Goal: Task Accomplishment & Management: Manage account settings

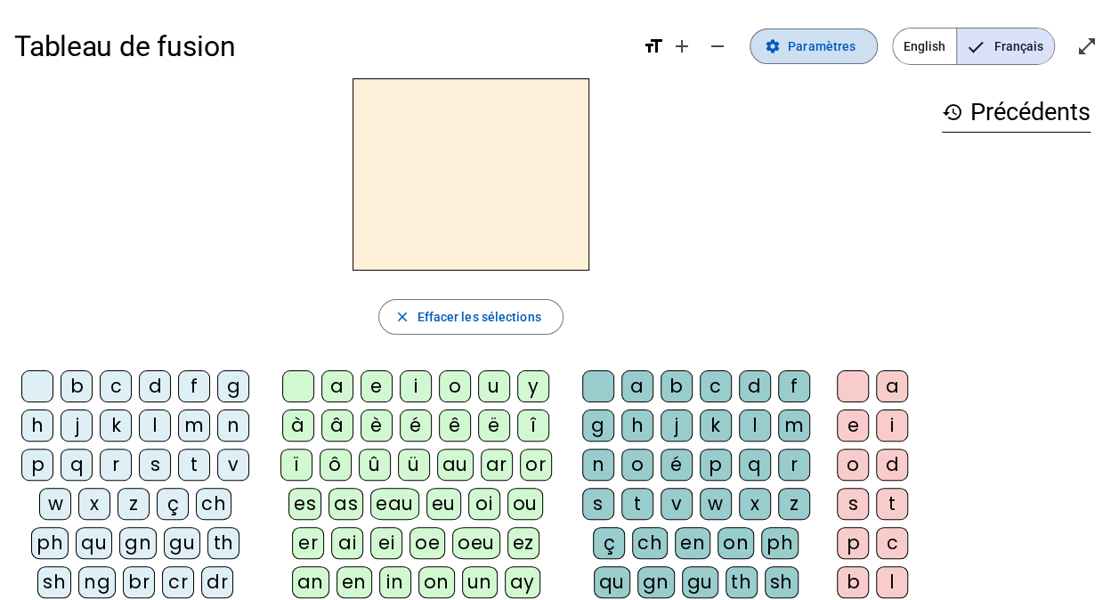
click at [799, 43] on span "Paramètres" at bounding box center [822, 46] width 68 height 21
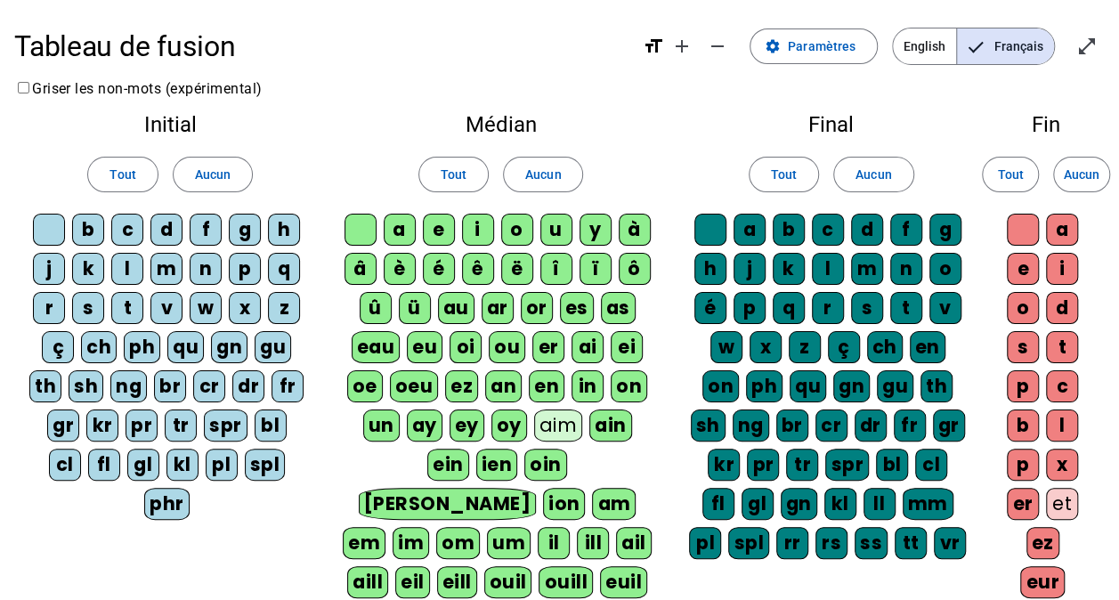
click at [267, 339] on div "gu" at bounding box center [273, 347] width 37 height 32
click at [232, 347] on div "gn" at bounding box center [229, 347] width 37 height 32
click at [189, 347] on div "qu" at bounding box center [185, 347] width 37 height 32
click at [151, 347] on div "ph" at bounding box center [142, 347] width 37 height 32
click at [107, 348] on div "ch" at bounding box center [98, 347] width 36 height 32
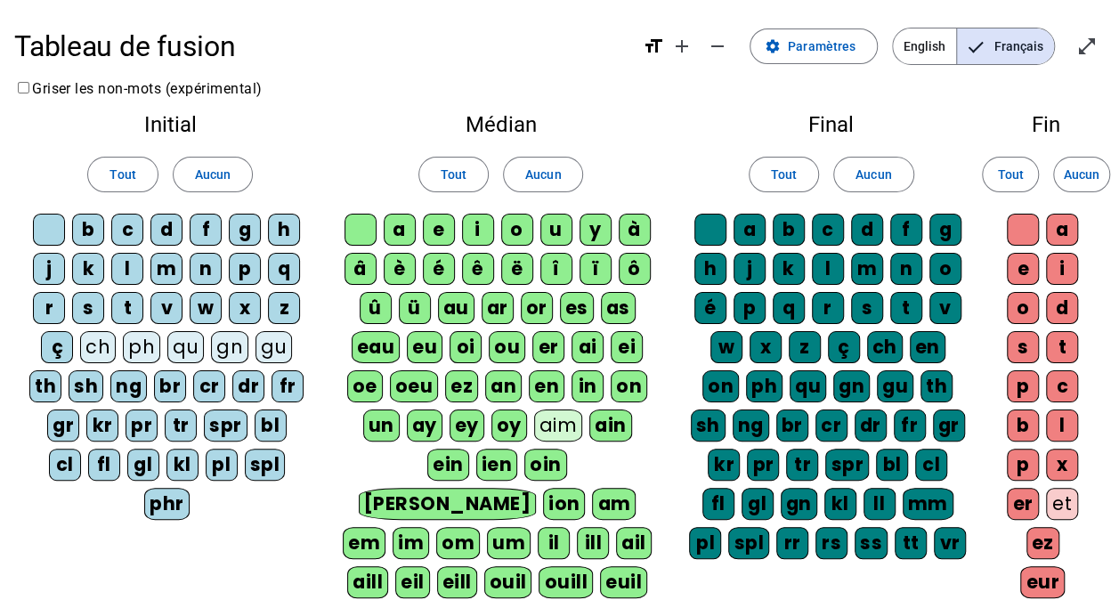
click at [48, 388] on div "th" at bounding box center [45, 386] width 32 height 32
click at [78, 388] on div "sh" at bounding box center [86, 386] width 35 height 32
click at [124, 387] on div "ng" at bounding box center [128, 386] width 37 height 32
click at [160, 379] on div "br" at bounding box center [170, 386] width 32 height 32
click at [208, 381] on div "cr" at bounding box center [209, 386] width 32 height 32
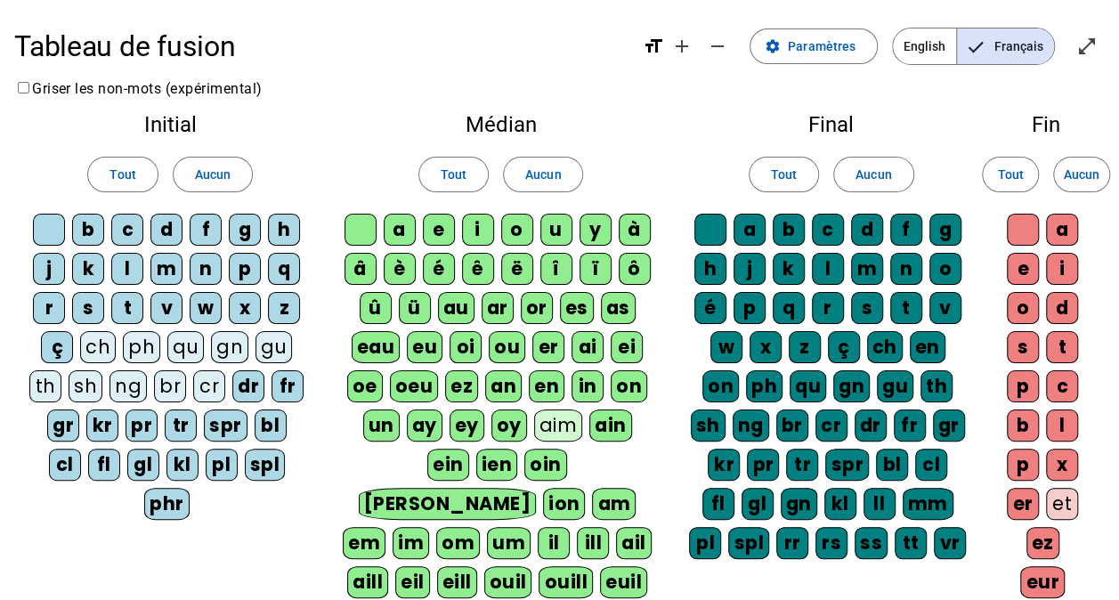
click at [246, 378] on div "dr" at bounding box center [248, 386] width 32 height 32
click at [281, 383] on div "fr" at bounding box center [288, 386] width 32 height 32
click at [47, 419] on div "gr" at bounding box center [63, 426] width 32 height 32
click at [88, 467] on div "fl" at bounding box center [104, 465] width 32 height 32
click at [86, 435] on div "kr" at bounding box center [102, 426] width 32 height 32
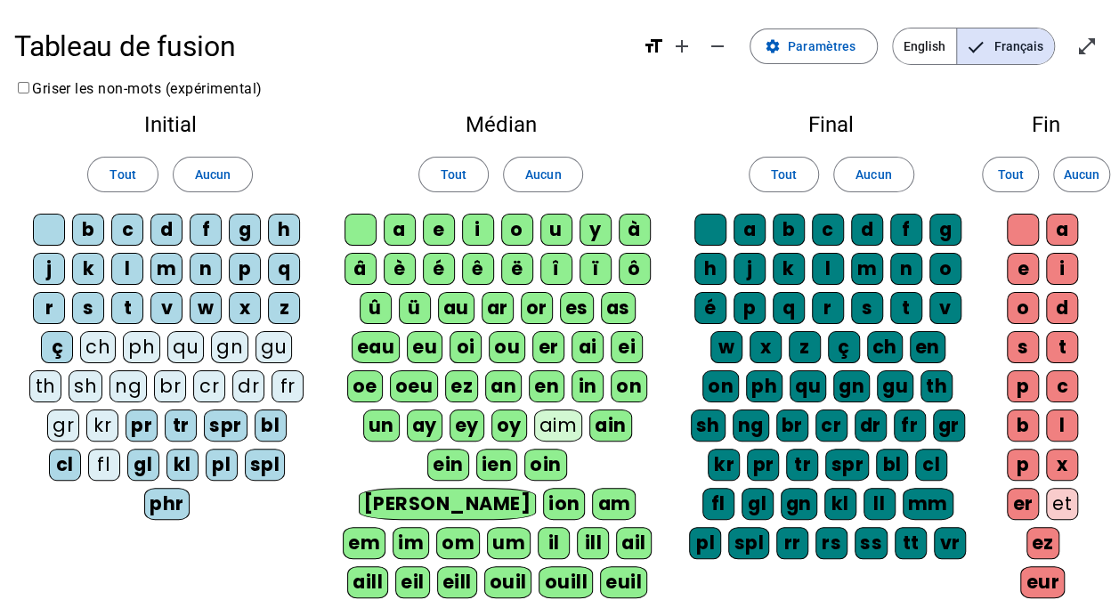
click at [127, 455] on div "gl" at bounding box center [143, 465] width 32 height 32
click at [126, 432] on div "pr" at bounding box center [142, 426] width 32 height 32
click at [167, 464] on div "kl" at bounding box center [183, 465] width 32 height 32
click at [165, 442] on letter-bubble "tr" at bounding box center [184, 429] width 39 height 39
click at [206, 459] on div "pl" at bounding box center [222, 465] width 32 height 32
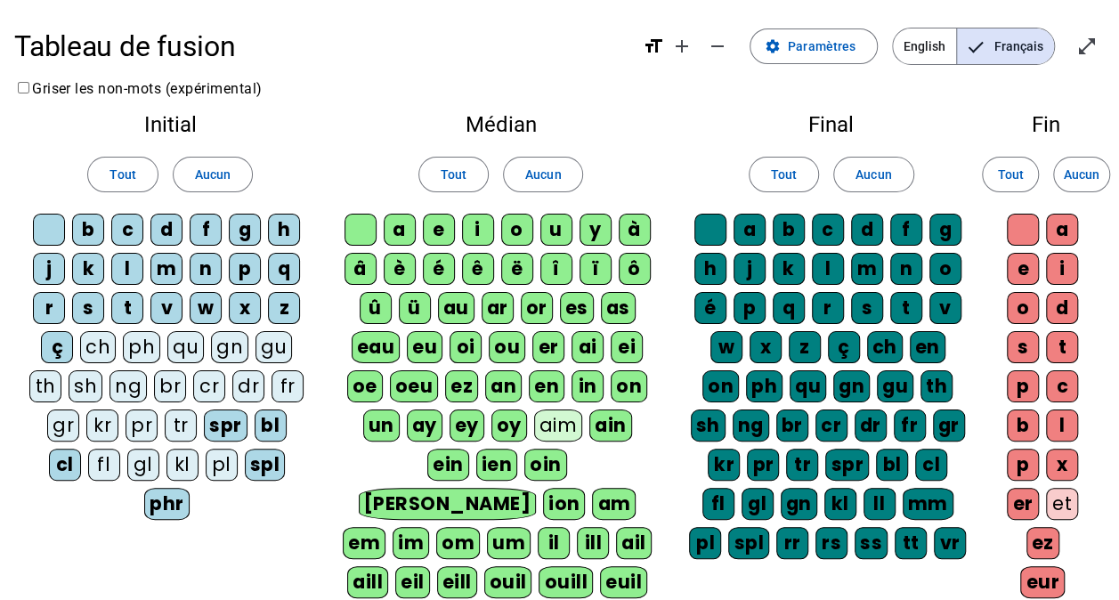
click at [204, 416] on div "spr" at bounding box center [226, 426] width 44 height 32
click at [245, 458] on div "spl" at bounding box center [265, 465] width 41 height 32
click at [254, 419] on div "bl" at bounding box center [270, 426] width 32 height 32
click at [190, 488] on div "phr" at bounding box center [166, 504] width 45 height 32
click at [81, 449] on div "cl" at bounding box center [65, 465] width 32 height 32
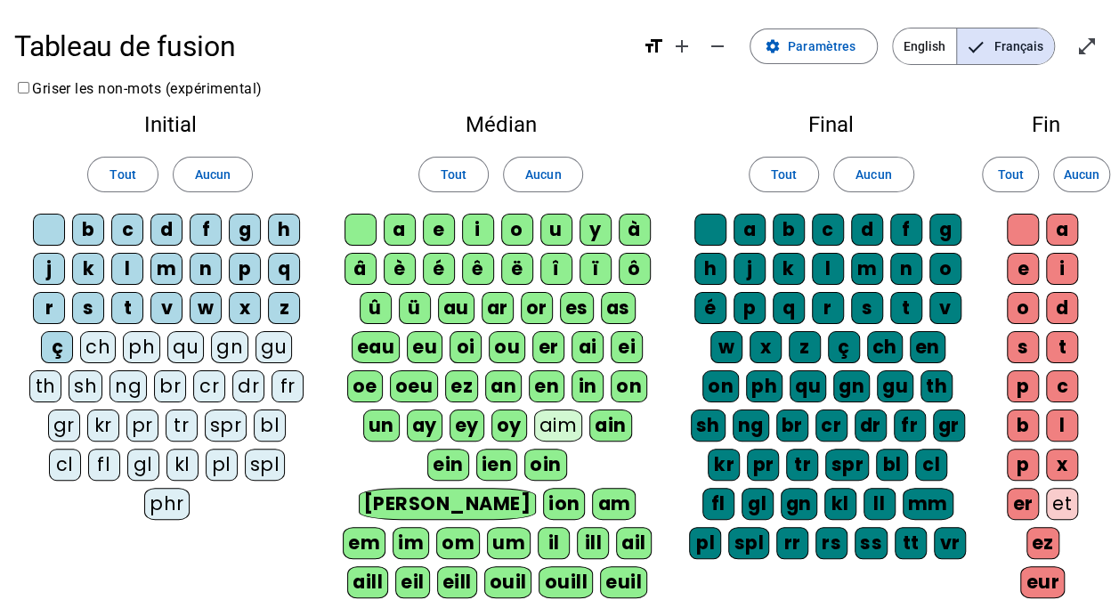
click at [364, 335] on div "eau" at bounding box center [376, 347] width 49 height 32
click at [443, 304] on div "au" at bounding box center [456, 308] width 37 height 32
click at [490, 306] on div "ar" at bounding box center [498, 308] width 32 height 32
click at [541, 305] on div "or" at bounding box center [537, 308] width 32 height 32
click at [568, 306] on div "es" at bounding box center [577, 308] width 34 height 32
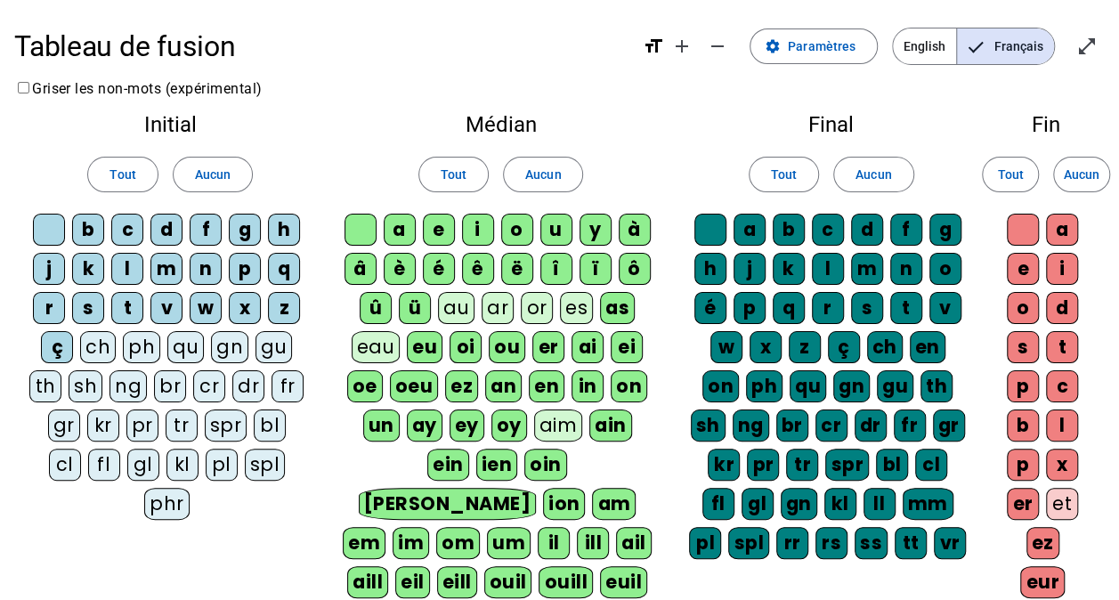
click at [604, 313] on div "as" at bounding box center [617, 308] width 35 height 32
click at [618, 337] on div "ei" at bounding box center [627, 347] width 32 height 32
click at [597, 342] on div "ai" at bounding box center [588, 347] width 32 height 32
click at [545, 348] on div "er" at bounding box center [548, 347] width 32 height 32
click at [500, 342] on div "ou" at bounding box center [507, 347] width 37 height 32
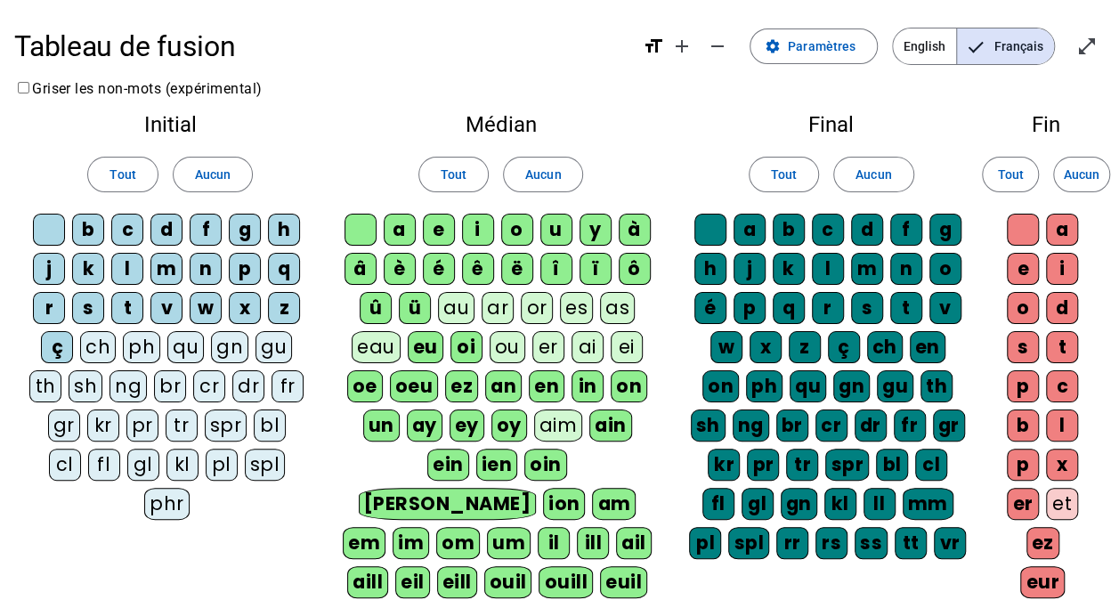
click at [465, 348] on div "oi" at bounding box center [467, 347] width 32 height 32
drag, startPoint x: 465, startPoint y: 348, endPoint x: 431, endPoint y: 351, distance: 33.9
click at [431, 351] on div "eu" at bounding box center [426, 347] width 36 height 32
click at [376, 383] on div "oe" at bounding box center [365, 386] width 36 height 32
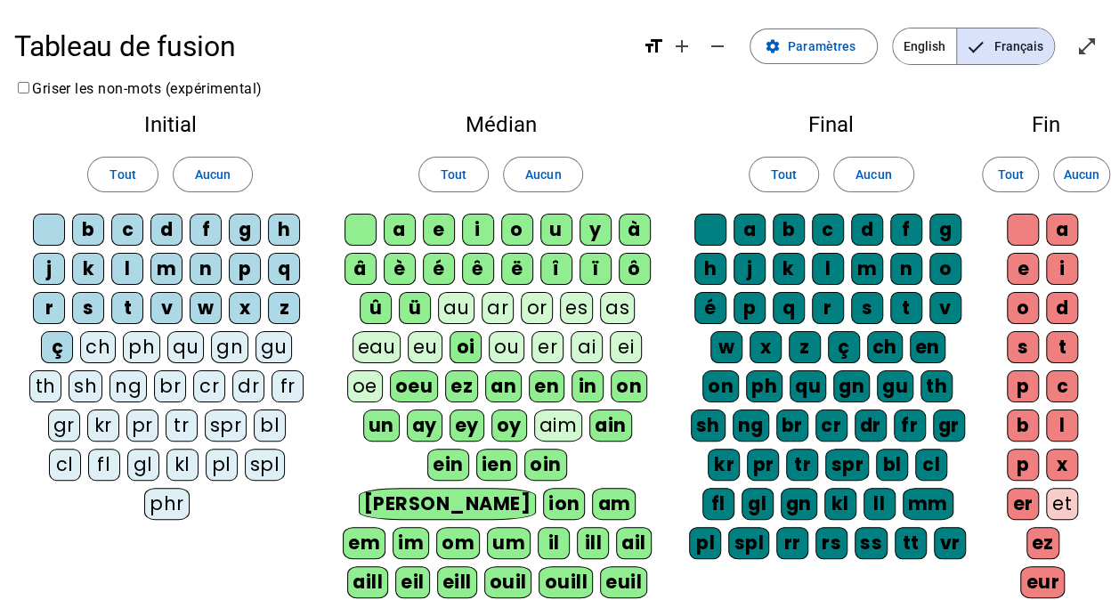
click at [397, 384] on div "oeu" at bounding box center [414, 386] width 49 height 32
click at [475, 374] on div "ez" at bounding box center [461, 386] width 33 height 32
click at [497, 382] on div "an" at bounding box center [502, 386] width 37 height 32
click at [545, 379] on div "en" at bounding box center [547, 386] width 36 height 32
click at [581, 381] on div "in" at bounding box center [588, 386] width 32 height 32
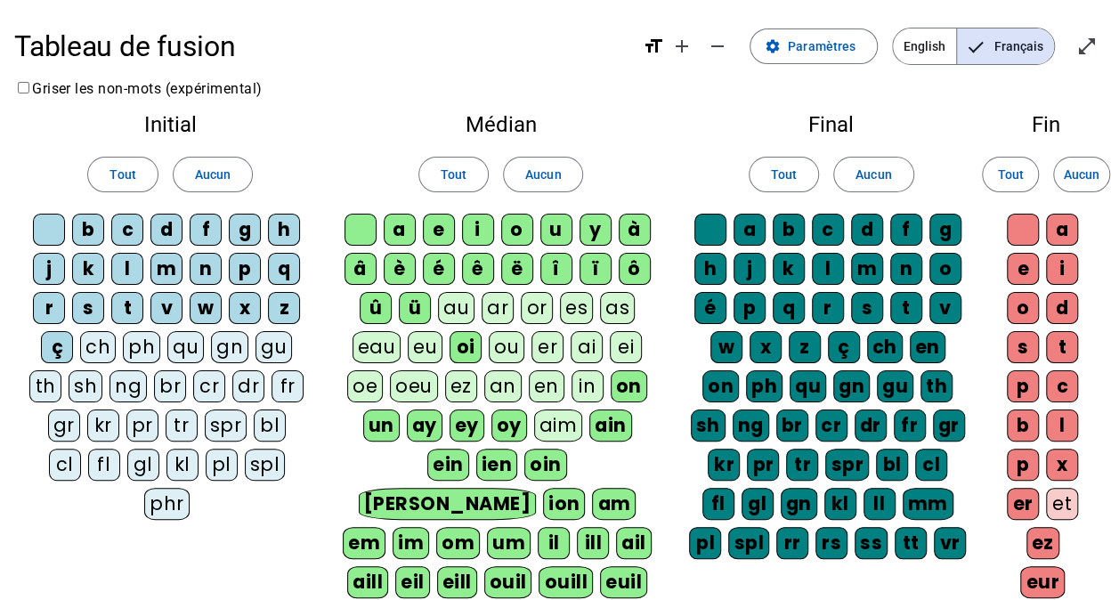
click at [638, 383] on div "on" at bounding box center [629, 386] width 37 height 32
click at [469, 449] on div "ein" at bounding box center [448, 465] width 42 height 32
click at [589, 420] on div "ain" at bounding box center [610, 426] width 43 height 32
click at [492, 424] on div "oy" at bounding box center [510, 426] width 36 height 32
click at [451, 420] on div "ey" at bounding box center [468, 426] width 35 height 32
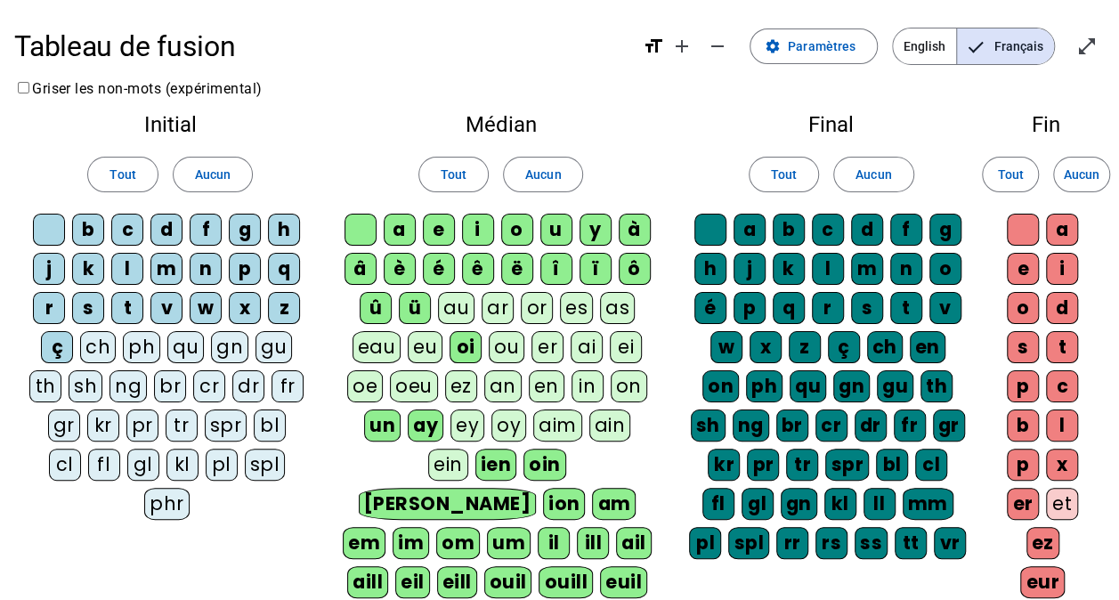
click at [411, 421] on div "ay" at bounding box center [426, 426] width 36 height 32
click at [368, 421] on div "un" at bounding box center [382, 426] width 37 height 32
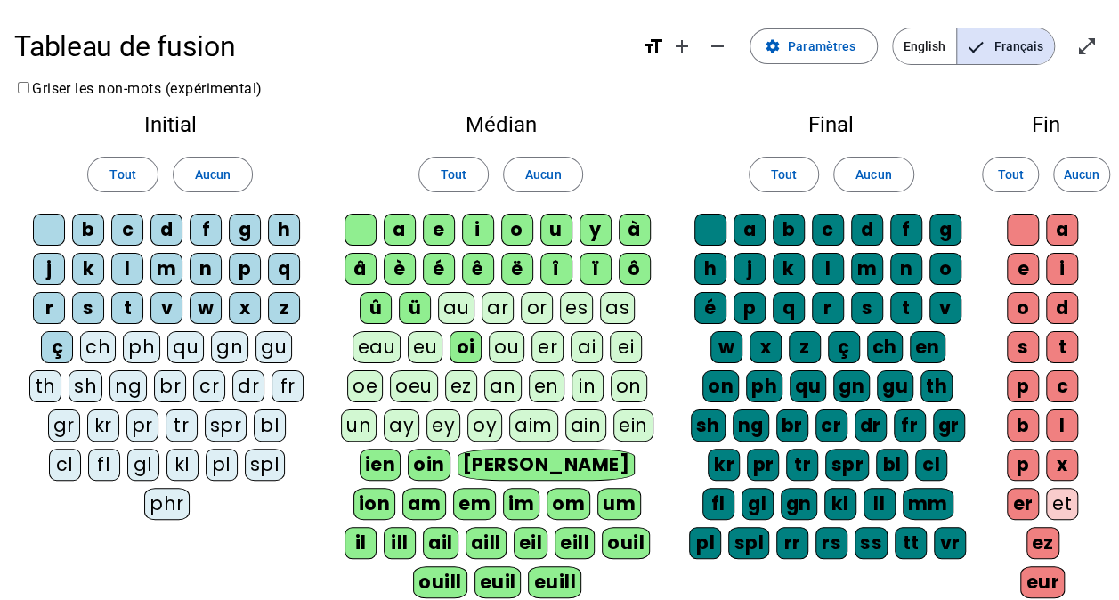
click at [374, 462] on div "ien" at bounding box center [381, 465] width 42 height 32
click at [503, 490] on div "im" at bounding box center [521, 504] width 37 height 32
click at [504, 522] on letter-bubble "im" at bounding box center [525, 507] width 42 height 39
click at [514, 527] on div "eil" at bounding box center [531, 543] width 35 height 32
click at [503, 501] on div "im" at bounding box center [521, 504] width 37 height 32
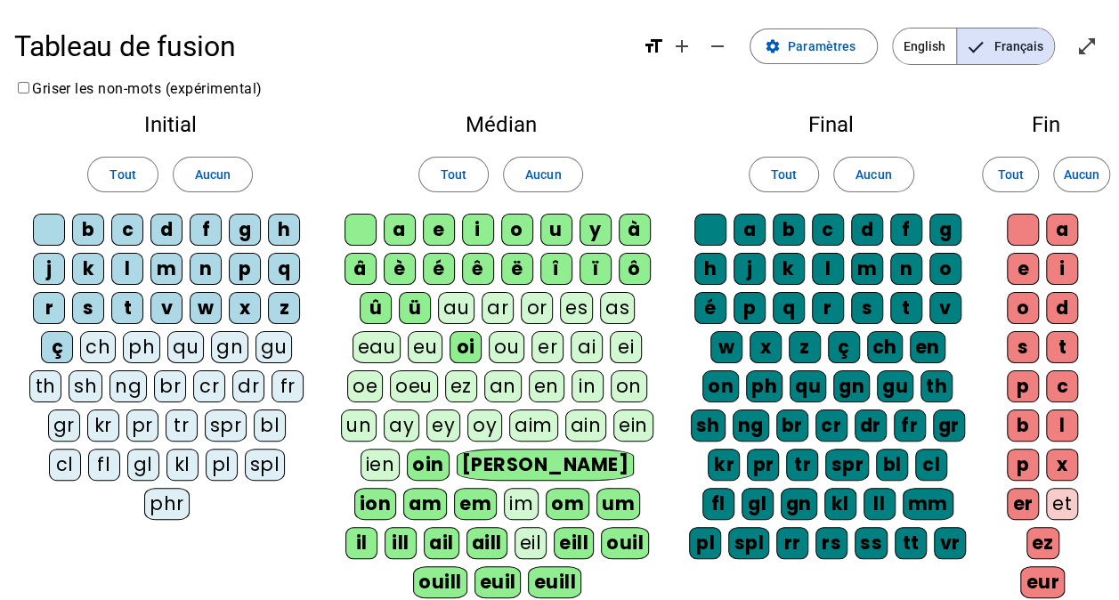
click at [421, 453] on div "oin" at bounding box center [428, 465] width 43 height 32
click at [422, 481] on letter-bubble "oin" at bounding box center [432, 468] width 48 height 39
click at [546, 490] on div "om" at bounding box center [568, 504] width 44 height 32
click at [419, 474] on div "oin" at bounding box center [428, 465] width 43 height 32
click at [477, 461] on div "[PERSON_NAME]" at bounding box center [544, 465] width 177 height 32
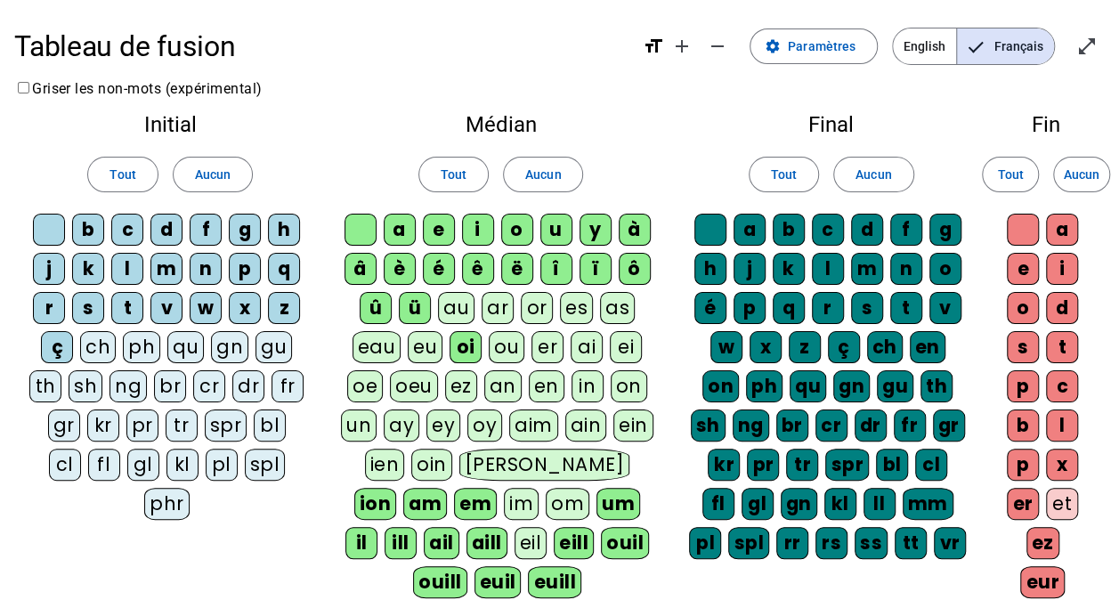
click at [397, 488] on div "ion" at bounding box center [375, 504] width 43 height 32
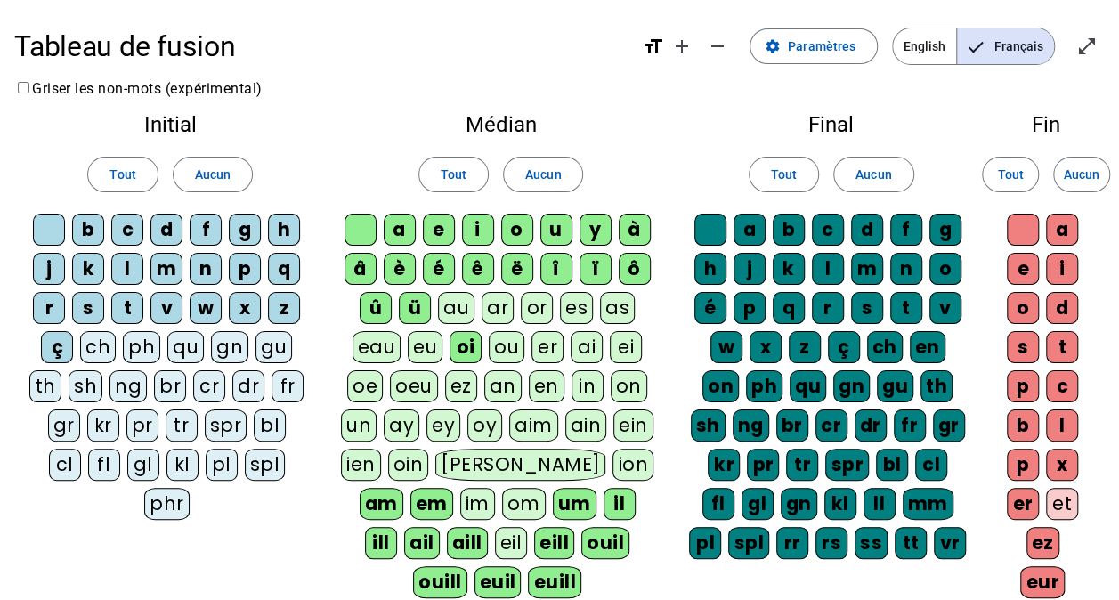
click at [403, 488] on div "am" at bounding box center [382, 504] width 44 height 32
click at [453, 488] on div "em" at bounding box center [431, 504] width 43 height 32
click at [488, 527] on div "aill" at bounding box center [467, 543] width 41 height 32
click at [494, 527] on letter-bubble "aill" at bounding box center [470, 546] width 47 height 39
click at [581, 566] on div "euill" at bounding box center [554, 582] width 53 height 32
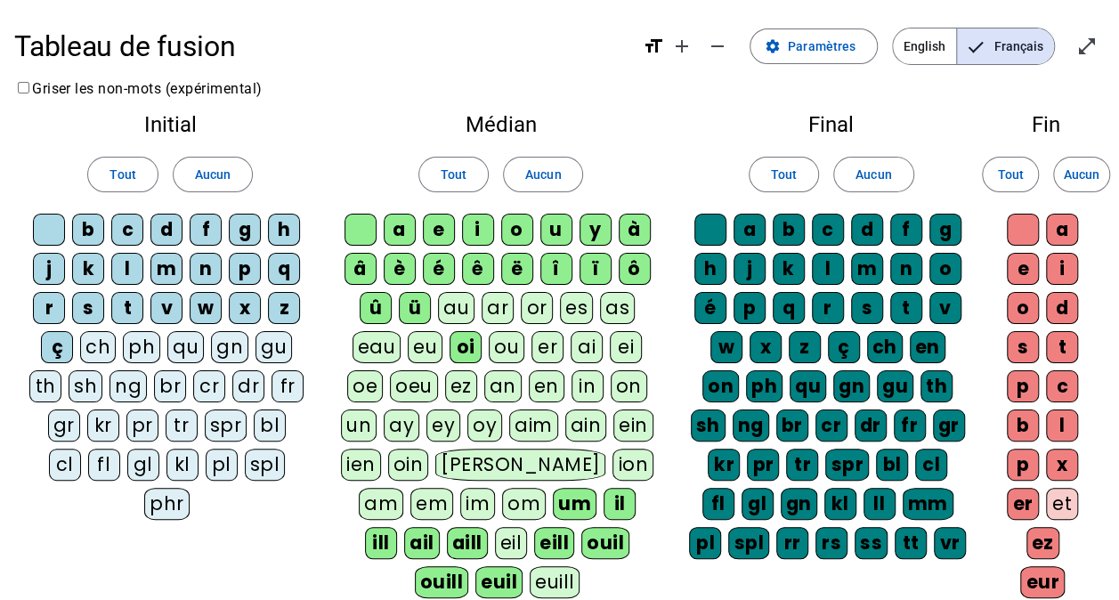
click at [488, 527] on div "aill" at bounding box center [467, 543] width 41 height 32
click at [441, 527] on div "ail" at bounding box center [423, 543] width 36 height 32
click at [523, 566] on div "euil" at bounding box center [498, 582] width 47 height 32
click at [398, 527] on div "ill" at bounding box center [382, 543] width 32 height 32
click at [604, 499] on div "il" at bounding box center [620, 504] width 32 height 32
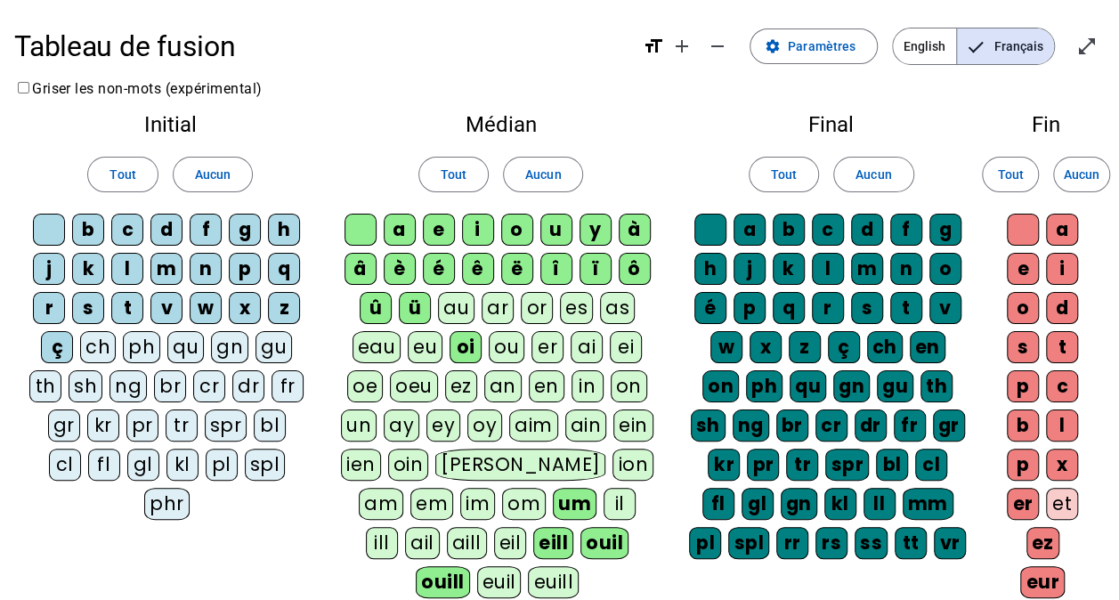
click at [553, 499] on div "um" at bounding box center [575, 504] width 44 height 32
click at [533, 540] on div "eill" at bounding box center [553, 543] width 40 height 32
click at [580, 543] on div "ouil" at bounding box center [604, 543] width 48 height 32
click at [469, 566] on div "ouill" at bounding box center [442, 582] width 53 height 32
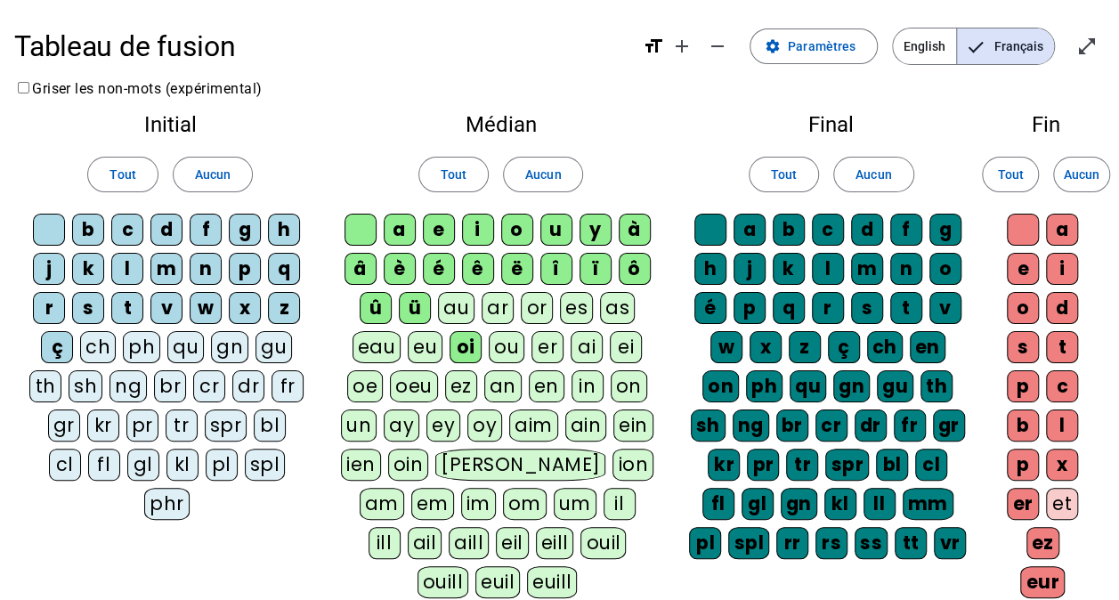
click at [746, 392] on div "ph" at bounding box center [764, 386] width 37 height 32
click at [791, 391] on div "qu" at bounding box center [809, 386] width 37 height 32
click at [834, 387] on div "gn" at bounding box center [852, 386] width 37 height 32
click at [878, 386] on div "gu" at bounding box center [896, 386] width 37 height 32
click at [922, 383] on div "th" at bounding box center [938, 386] width 32 height 32
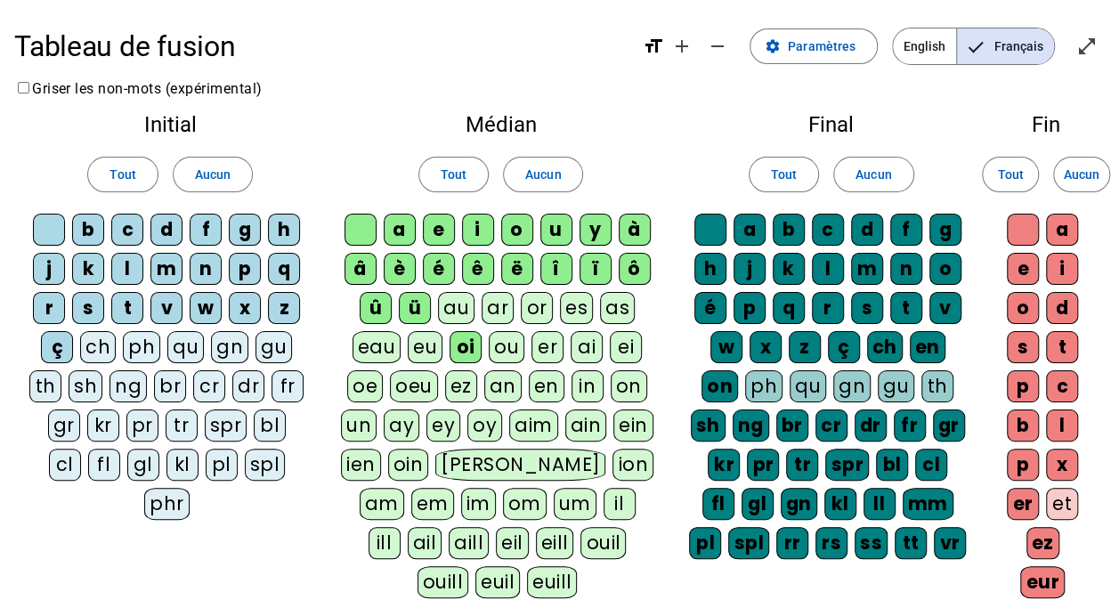
click at [726, 410] on div "sh" at bounding box center [708, 426] width 35 height 32
click at [740, 449] on div "kr" at bounding box center [724, 465] width 32 height 32
click at [932, 432] on div "gr" at bounding box center [948, 426] width 32 height 32
click at [893, 432] on div "fr" at bounding box center [909, 426] width 32 height 32
click at [854, 426] on div "dr" at bounding box center [870, 426] width 32 height 32
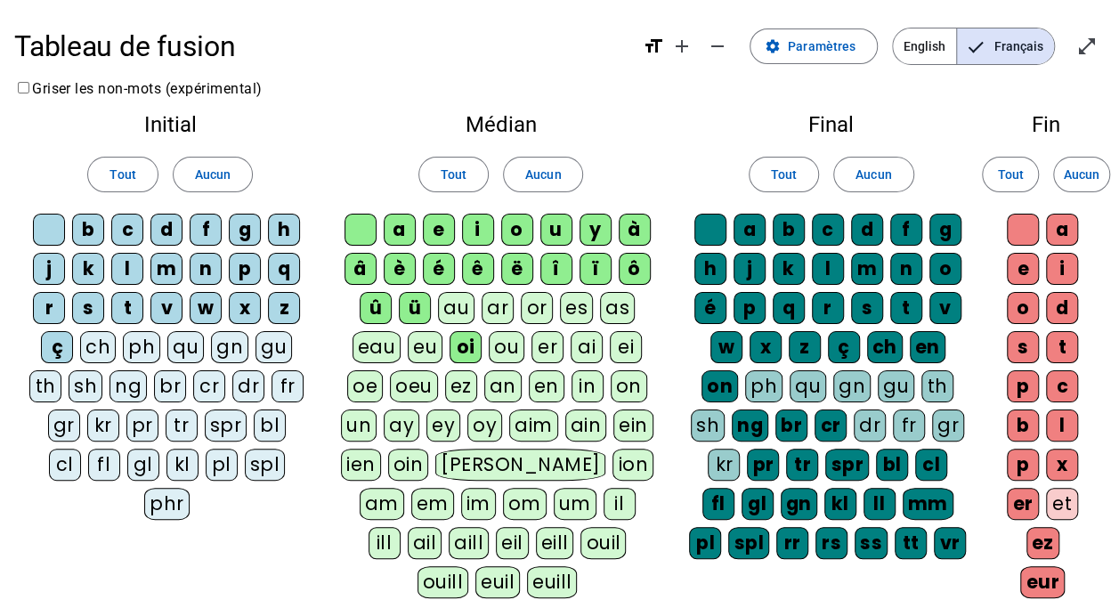
click at [815, 419] on div "cr" at bounding box center [831, 426] width 32 height 32
click at [776, 423] on div "br" at bounding box center [792, 426] width 32 height 32
click at [732, 422] on div "ng" at bounding box center [750, 426] width 37 height 32
click at [747, 456] on div "pr" at bounding box center [763, 465] width 32 height 32
click at [786, 459] on div "tr" at bounding box center [802, 465] width 32 height 32
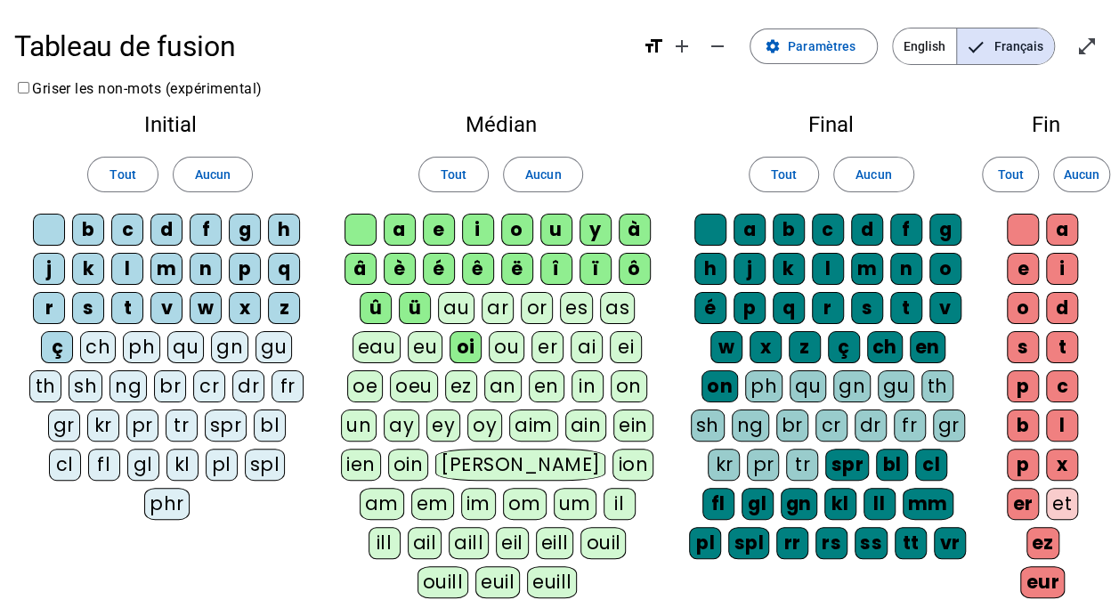
click at [825, 458] on div "spr" at bounding box center [847, 465] width 44 height 32
click at [875, 454] on div "bl" at bounding box center [891, 465] width 32 height 32
click at [914, 456] on div "cl" at bounding box center [930, 465] width 32 height 32
click at [735, 488] on div "fl" at bounding box center [719, 504] width 32 height 32
click at [774, 488] on div "gl" at bounding box center [758, 504] width 32 height 32
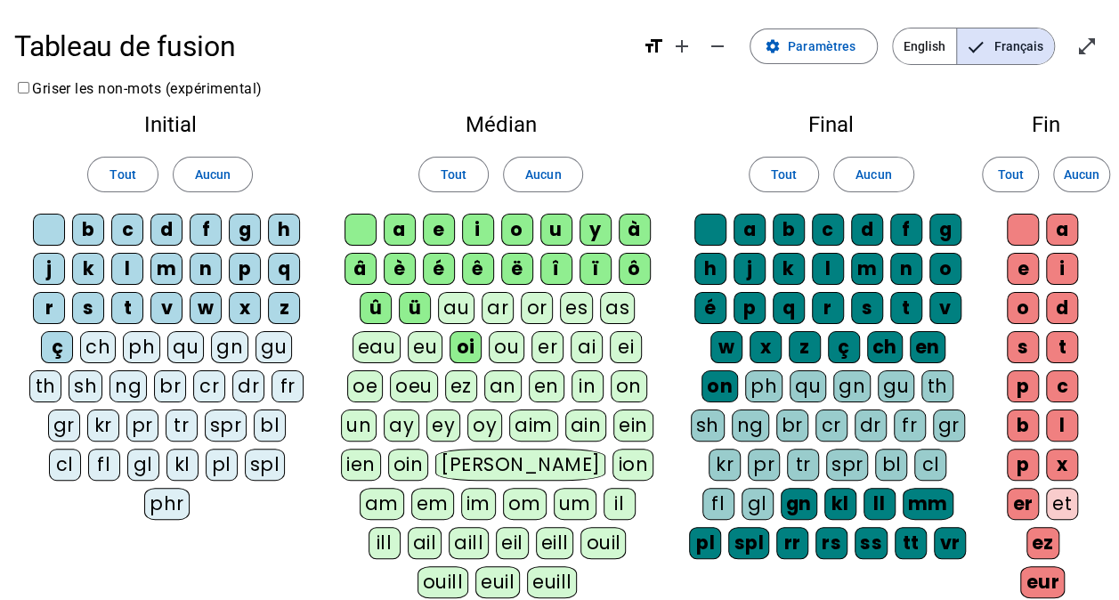
click at [769, 527] on div "spl" at bounding box center [748, 543] width 41 height 32
click at [721, 527] on div "pl" at bounding box center [705, 543] width 32 height 32
click at [903, 493] on div "mm" at bounding box center [928, 504] width 51 height 32
click at [864, 488] on div "ll" at bounding box center [880, 504] width 32 height 32
click at [825, 488] on div "kl" at bounding box center [841, 504] width 32 height 32
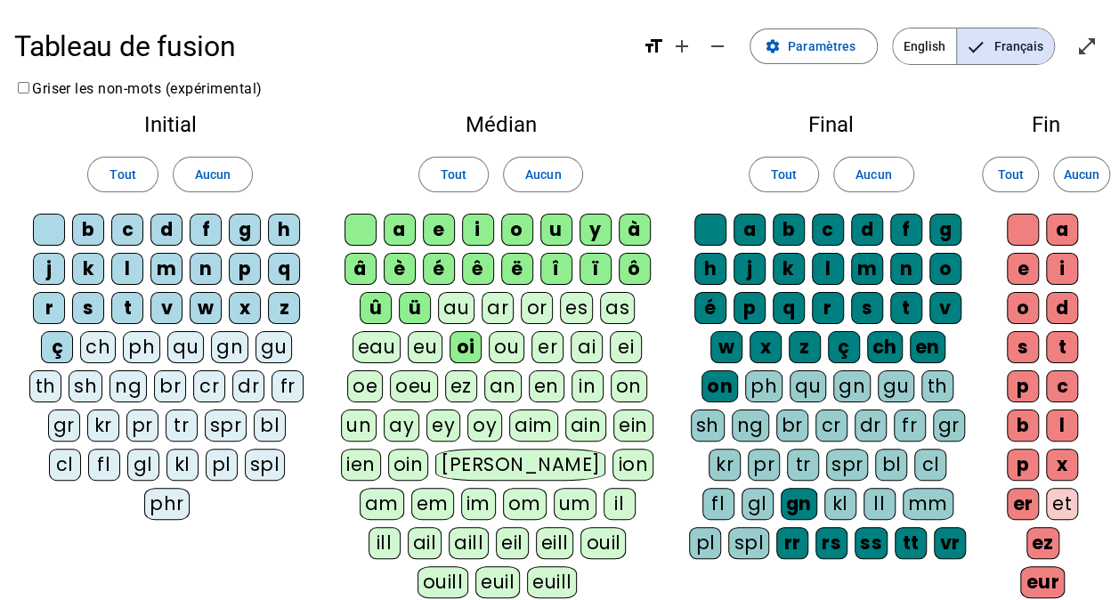
click at [781, 497] on div "gn" at bounding box center [799, 504] width 37 height 32
click at [776, 536] on letter-bubble "rr" at bounding box center [795, 546] width 39 height 39
click at [816, 532] on div "rs" at bounding box center [832, 543] width 32 height 32
click at [855, 532] on div "ss" at bounding box center [871, 543] width 33 height 32
click at [894, 540] on div "tt" at bounding box center [910, 543] width 32 height 32
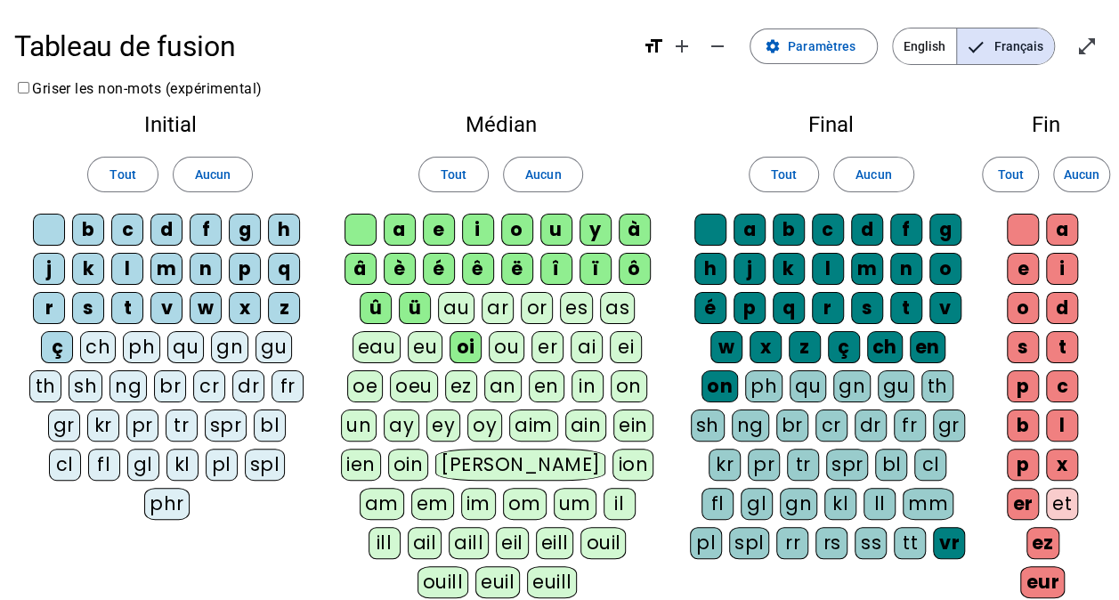
click at [933, 536] on div "vr" at bounding box center [949, 543] width 32 height 32
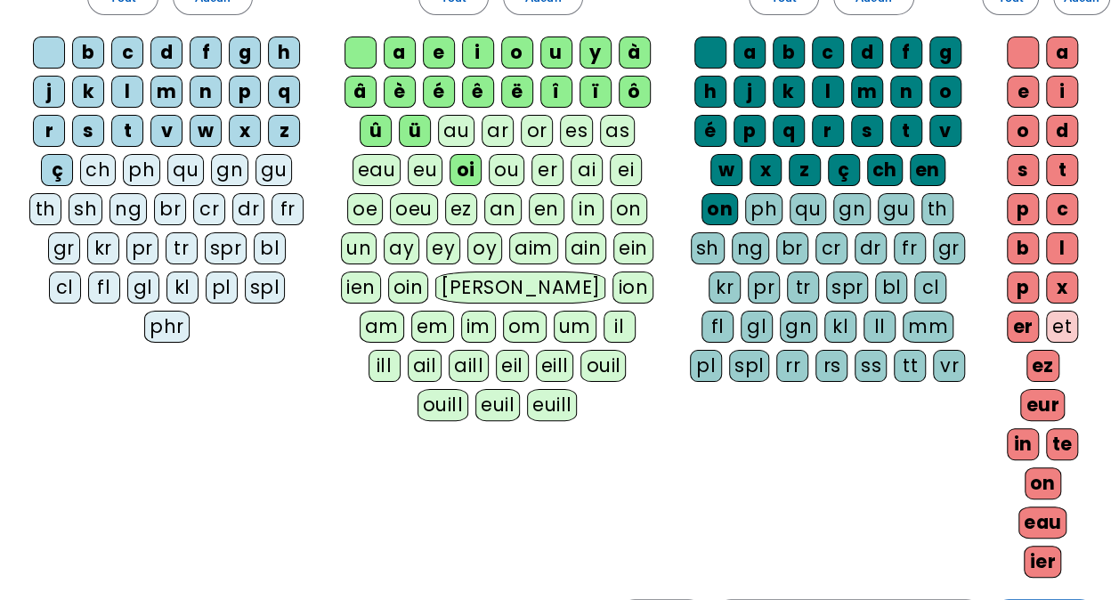
scroll to position [178, 0]
